Goal: Task Accomplishment & Management: Complete application form

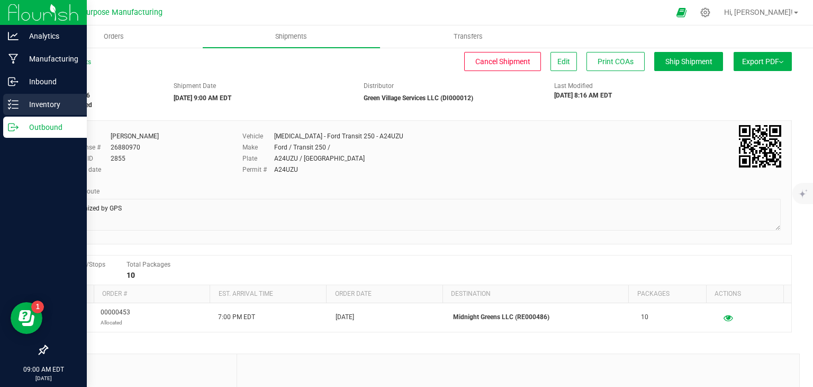
click at [41, 105] on p "Inventory" at bounding box center [51, 104] width 64 height 13
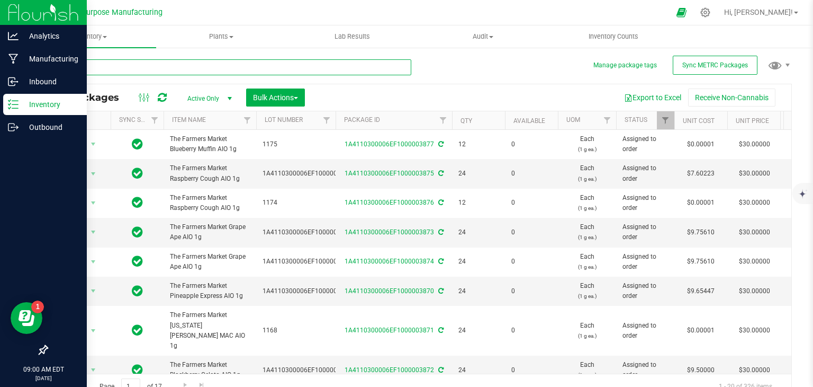
click at [147, 62] on input "text" at bounding box center [229, 67] width 365 height 16
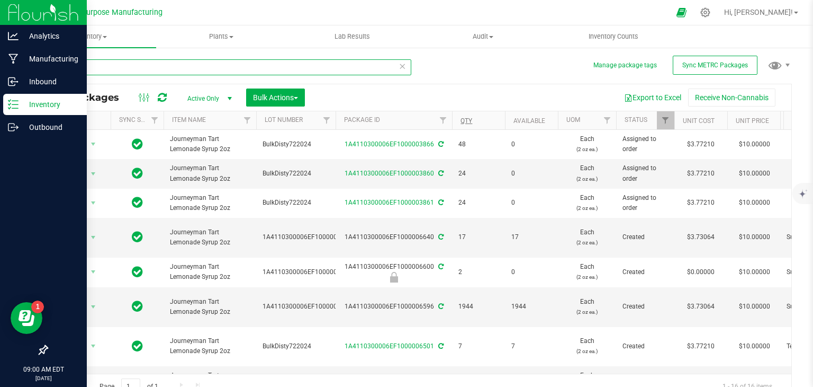
type input "tart"
click at [470, 121] on link "Qty" at bounding box center [467, 120] width 12 height 7
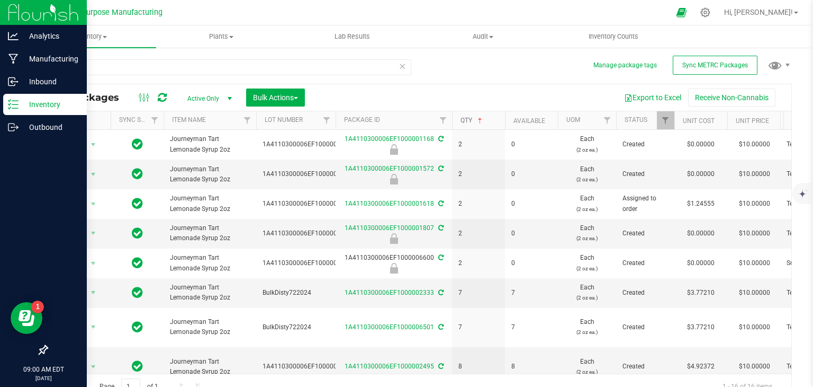
click at [470, 121] on link "Qty" at bounding box center [473, 119] width 24 height 7
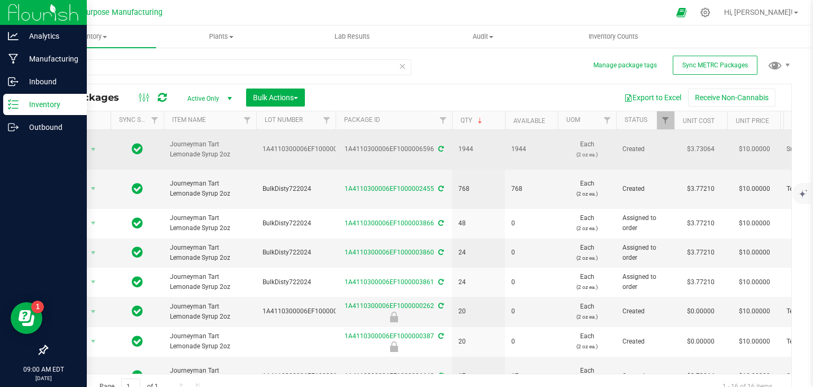
drag, startPoint x: 345, startPoint y: 144, endPoint x: 432, endPoint y: 145, distance: 87.4
click at [432, 145] on div "1A4110300006EF1000006596" at bounding box center [394, 149] width 120 height 10
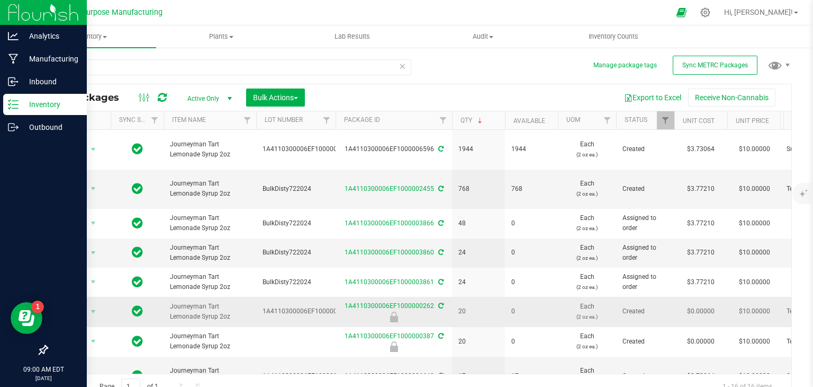
copy div "1A4110300006EF1000006596"
click at [711, 15] on icon at bounding box center [705, 12] width 11 height 11
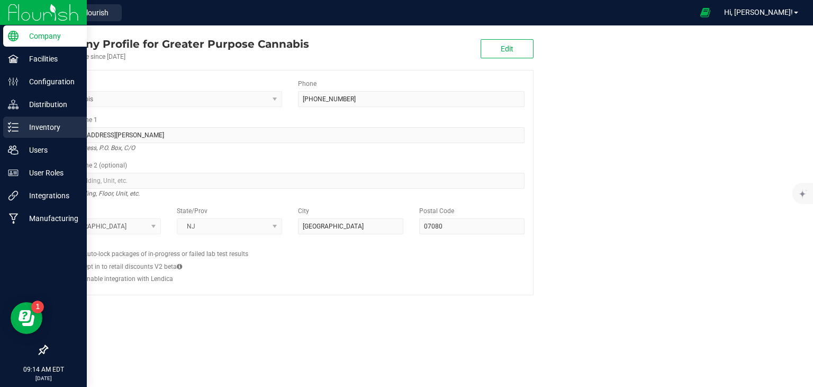
click at [47, 121] on p "Inventory" at bounding box center [51, 127] width 64 height 13
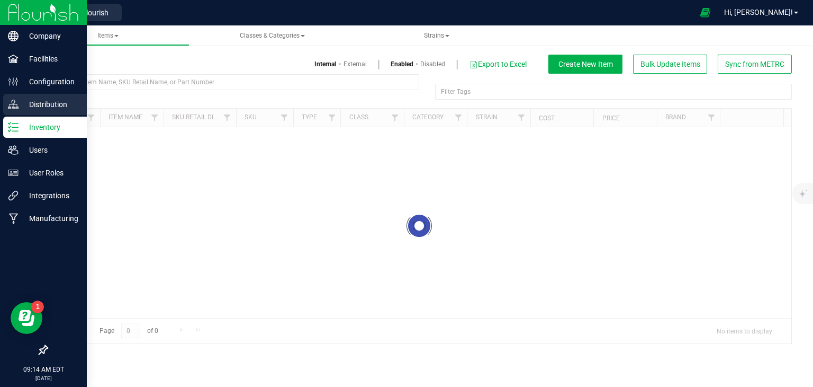
click at [55, 106] on p "Distribution" at bounding box center [51, 104] width 64 height 13
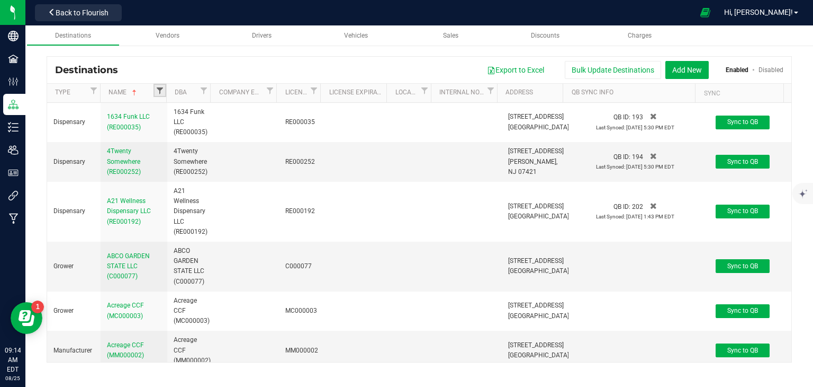
click at [160, 93] on span "Filter" at bounding box center [160, 90] width 8 height 8
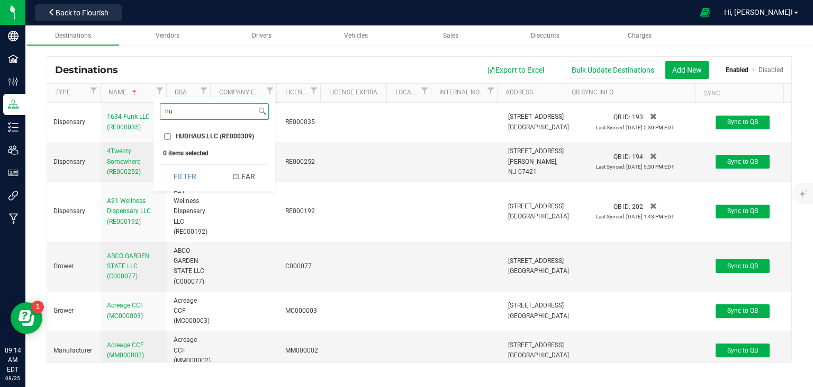
type input "h"
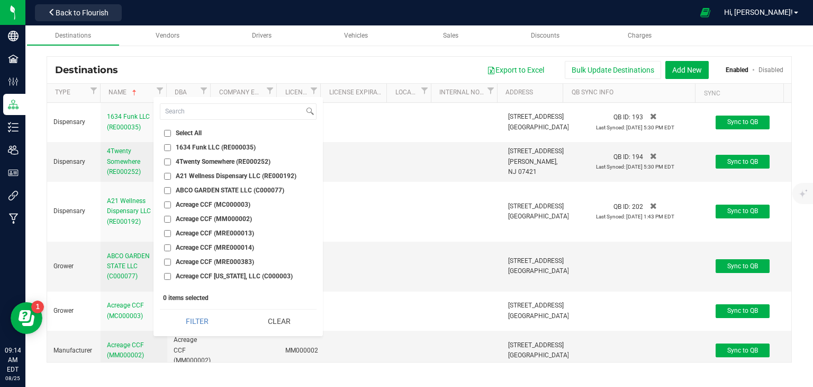
click at [335, 66] on div "Export to Excel Bulk Update Destinations Add New Enabled Disabled" at bounding box center [455, 70] width 658 height 18
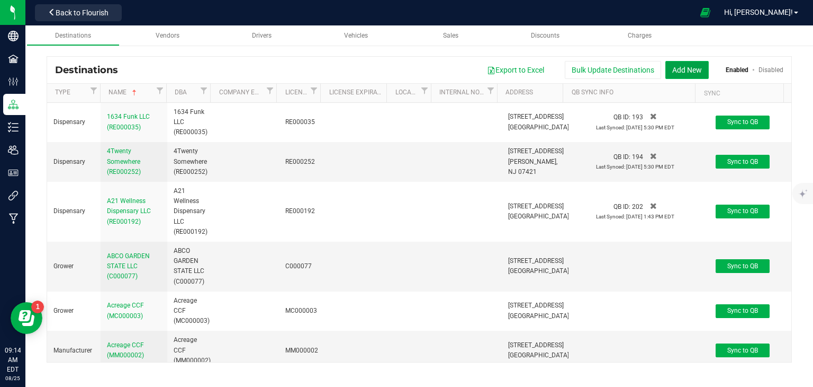
click at [677, 62] on button "Add New" at bounding box center [687, 70] width 43 height 18
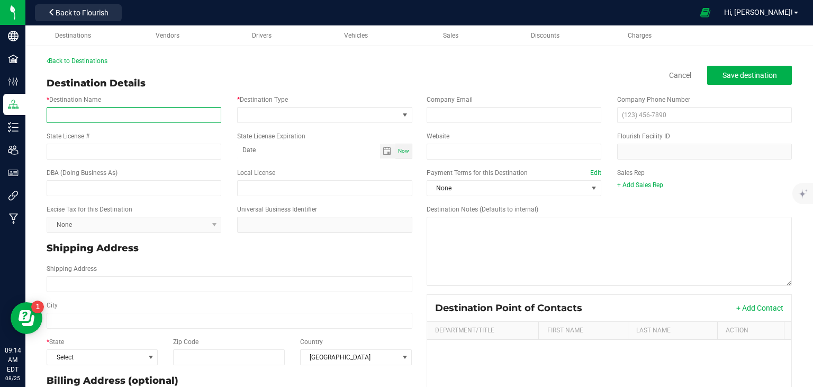
click at [143, 120] on input "* Destination Name" at bounding box center [134, 115] width 175 height 16
paste input "HUDSONICA INC."
type input "HUDSONICA INC."
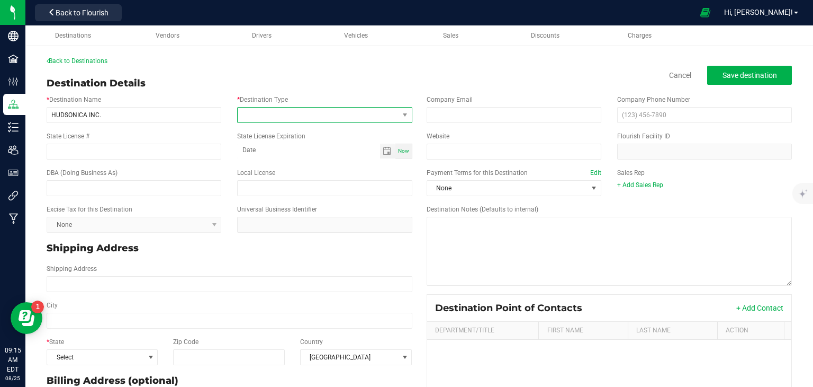
click at [273, 113] on span at bounding box center [318, 114] width 160 height 15
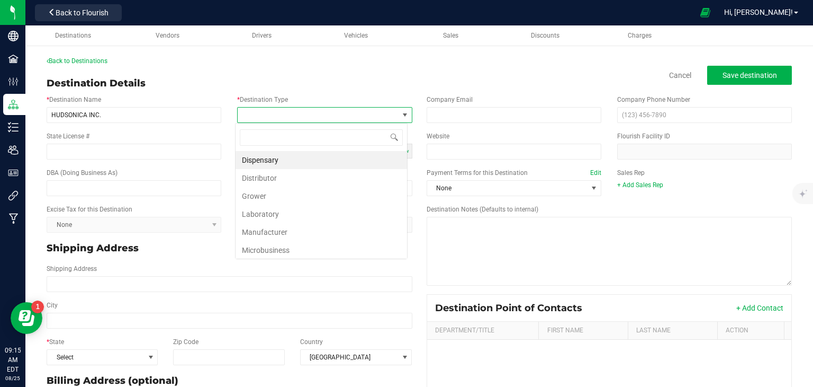
scroll to position [15, 173]
click at [273, 157] on li "Dispensary" at bounding box center [322, 160] width 172 height 18
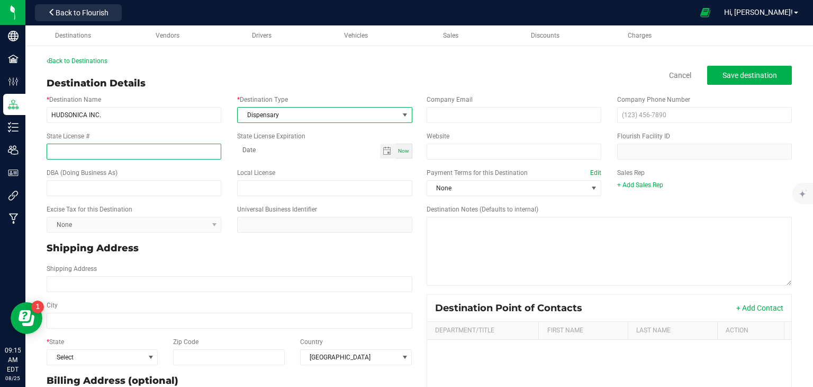
click at [164, 146] on input "State License #" at bounding box center [134, 151] width 175 height 16
paste input "RE000225"
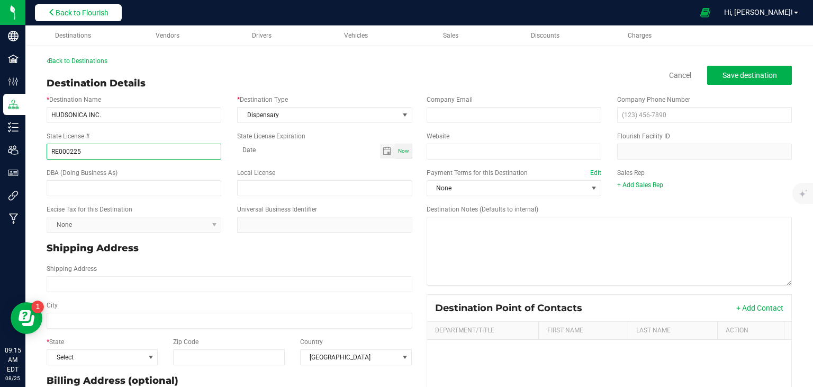
type input "RE000225"
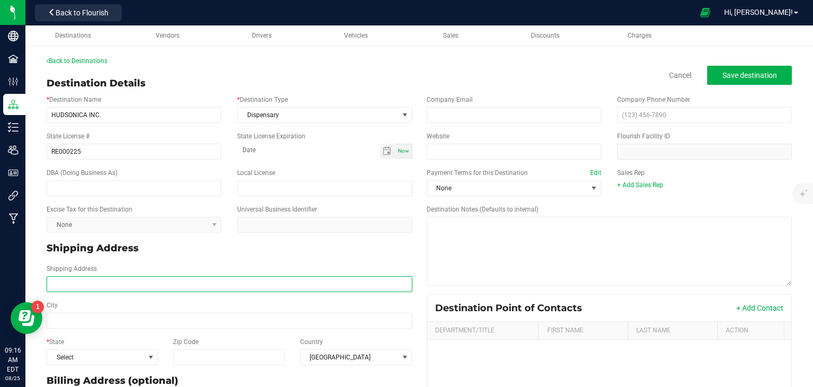
click at [148, 281] on input "Shipping Address" at bounding box center [230, 284] width 366 height 16
paste input "[STREET_ADDRESS]"
type input "[STREET_ADDRESS]"
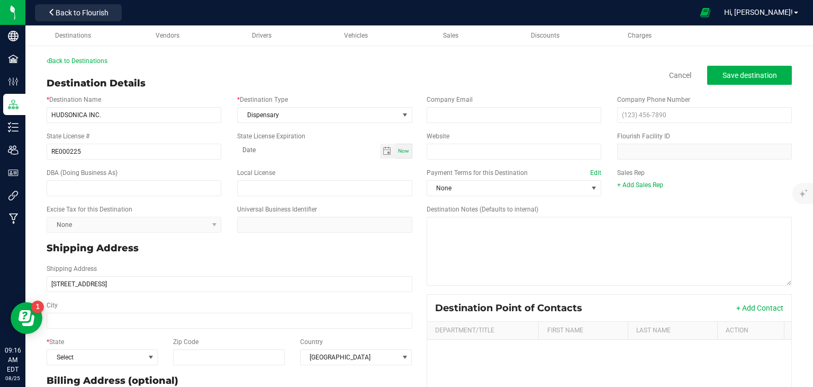
type input "[STREET_ADDRESS]"
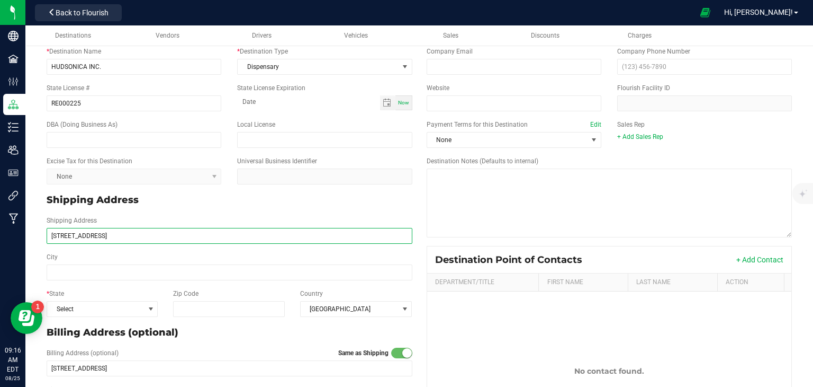
scroll to position [49, 0]
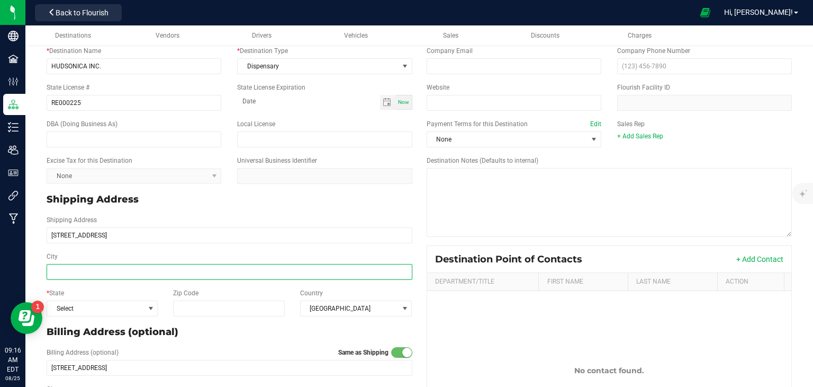
click at [212, 266] on input "City" at bounding box center [230, 272] width 366 height 16
paste input "HOBOKEN"
type input "HOBOKEN"
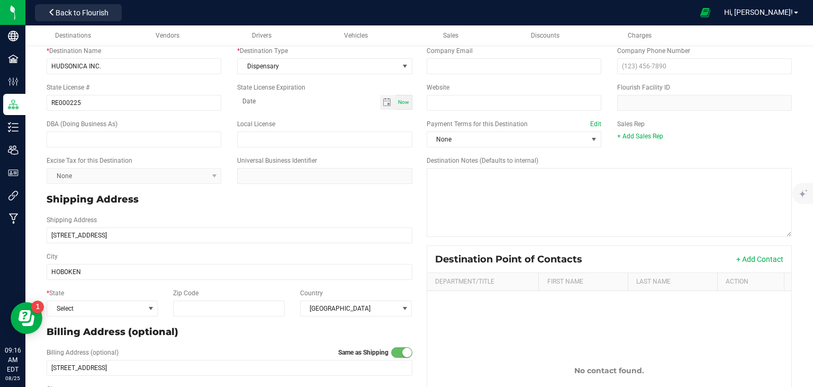
type input "HOBOKEN"
click at [250, 305] on input "Zip Code" at bounding box center [229, 308] width 112 height 16
paste input "07030"
type input "07030"
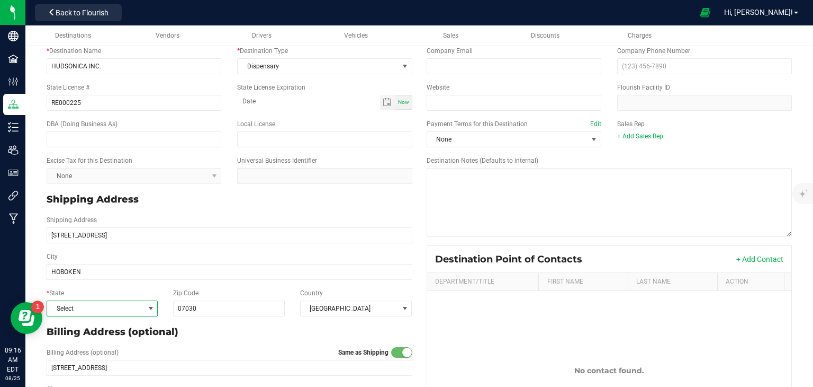
click at [115, 307] on span "Select" at bounding box center [95, 308] width 97 height 15
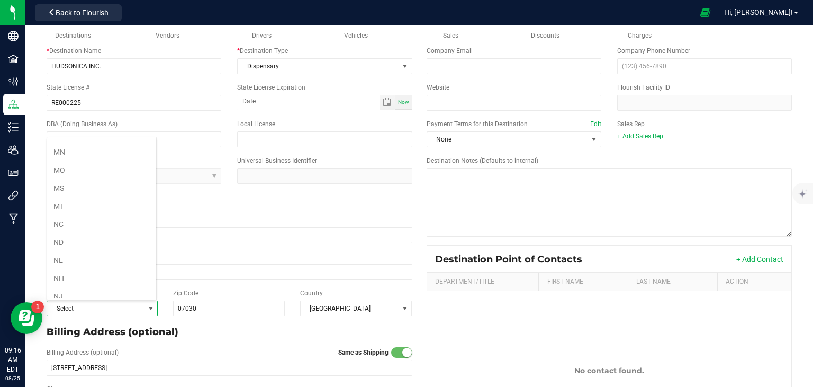
scroll to position [412, 0]
click at [97, 284] on li "NJ" at bounding box center [101, 293] width 109 height 18
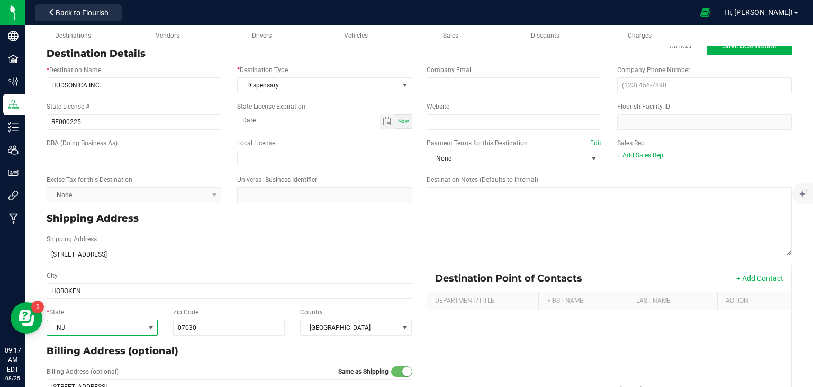
scroll to position [0, 0]
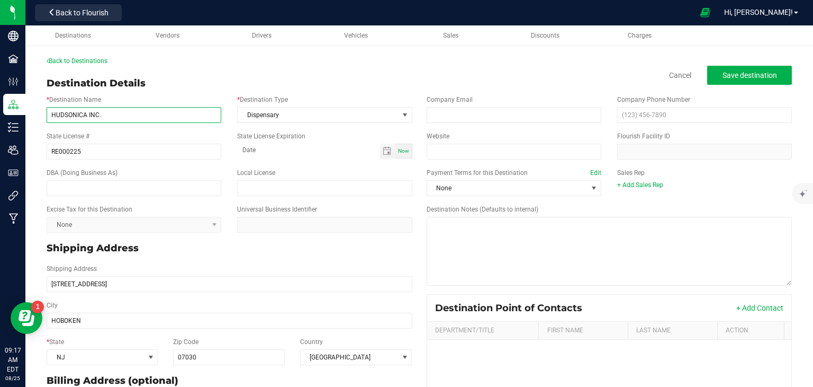
click at [102, 116] on input "HUDSONICA INC." at bounding box center [134, 115] width 175 height 16
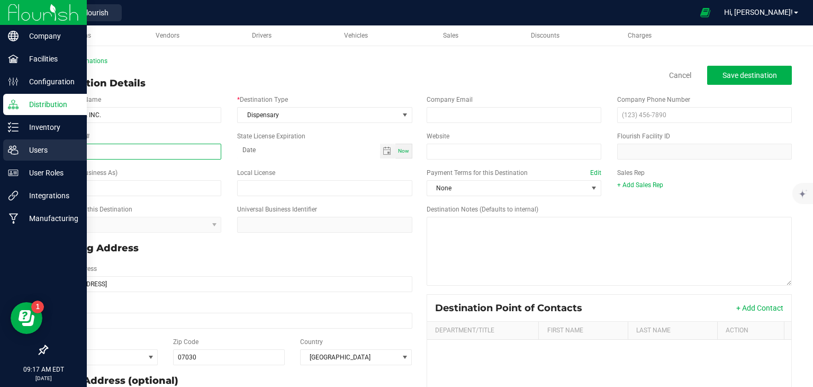
drag, startPoint x: 95, startPoint y: 151, endPoint x: 20, endPoint y: 150, distance: 75.7
click at [20, 150] on div "Company Facilities Configuration Distribution Inventory Users User Roles Integr…" at bounding box center [406, 193] width 813 height 387
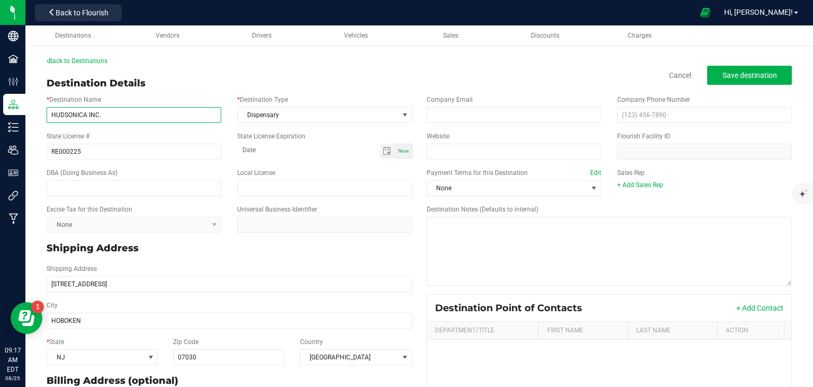
click at [159, 116] on input "HUDSONICA INC." at bounding box center [134, 115] width 175 height 16
paste input "RE000225"
type input "HUDSONICA INC. (RE000225)"
click at [267, 264] on div "Shipping Address [STREET_ADDRESS]" at bounding box center [230, 278] width 382 height 28
click at [749, 81] on button "Save destination" at bounding box center [749, 75] width 85 height 19
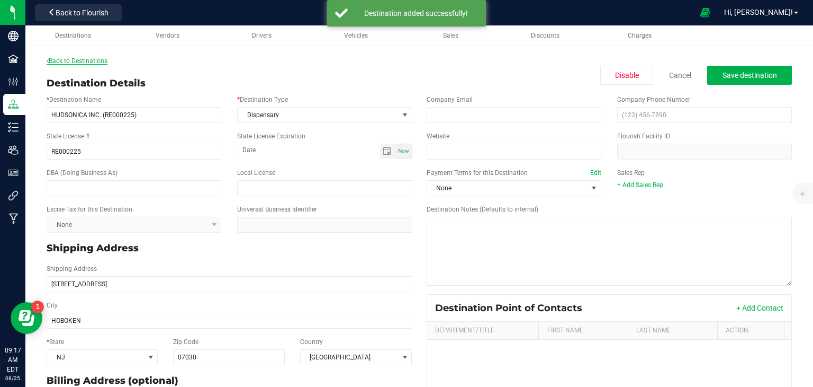
click at [100, 58] on link "Back to Destinations" at bounding box center [77, 60] width 61 height 7
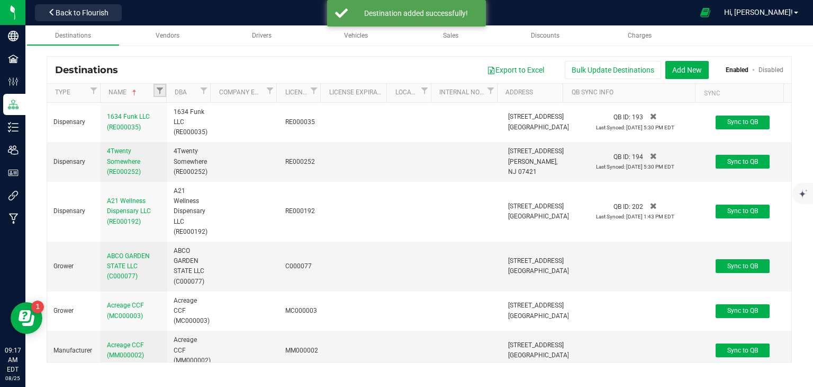
click at [157, 95] on link "Filter" at bounding box center [160, 90] width 13 height 13
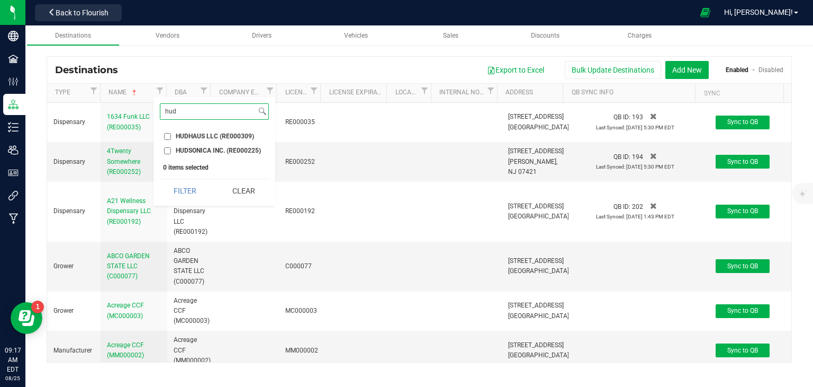
type input "hud"
click at [202, 150] on span "HUDSONICA INC. (RE000225)" at bounding box center [218, 150] width 85 height 6
click at [171, 150] on input "HUDSONICA INC. (RE000225)" at bounding box center [167, 150] width 7 height 7
click at [190, 190] on button "Filter" at bounding box center [185, 190] width 51 height 23
checkbox input "true"
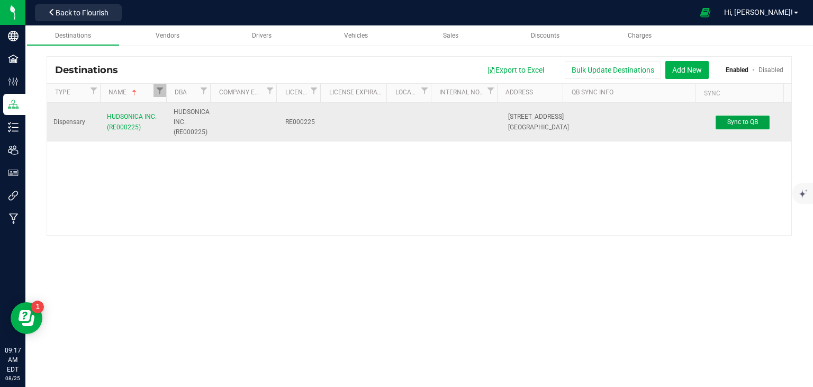
click at [756, 119] on button "Sync to QB" at bounding box center [743, 122] width 54 height 14
